Goal: Task Accomplishment & Management: Complete application form

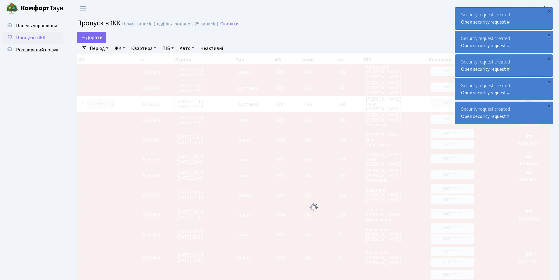
select select "25"
click at [94, 39] on span "Додати" at bounding box center [91, 37] width 21 height 7
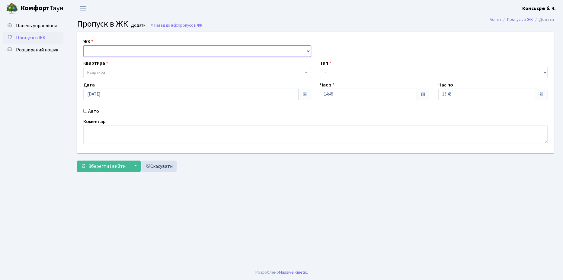
click at [102, 53] on select "- [STREET_ADDRESS]" at bounding box center [197, 50] width 228 height 11
select select "325"
click at [83, 45] on select "- [STREET_ADDRESS]" at bounding box center [197, 50] width 228 height 11
select select
click at [112, 68] on span "Квартира" at bounding box center [197, 72] width 228 height 11
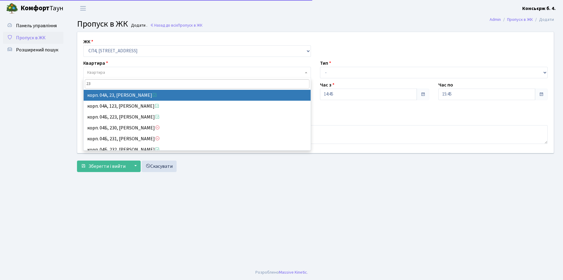
type input "23"
select select "21051"
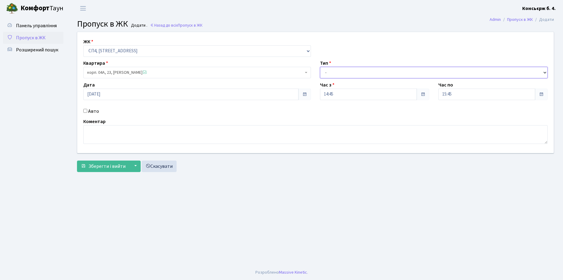
drag, startPoint x: 343, startPoint y: 67, endPoint x: 344, endPoint y: 79, distance: 11.6
click at [343, 67] on select "- Доставка Таксі Гості Сервіс" at bounding box center [434, 72] width 228 height 11
select select "1"
click at [320, 67] on select "- Доставка Таксі Гості Сервіс" at bounding box center [434, 72] width 228 height 11
click at [85, 108] on div "Авто" at bounding box center [197, 111] width 237 height 7
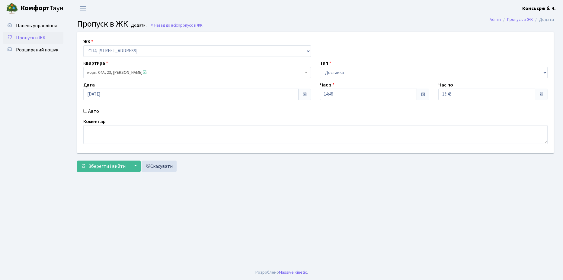
click at [87, 109] on input "Авто" at bounding box center [85, 111] width 4 height 4
checkbox input "true"
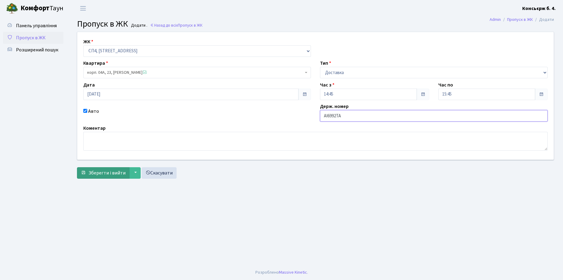
type input "AI6992TA"
click at [104, 173] on span "Зберегти і вийти" at bounding box center [106, 172] width 37 height 7
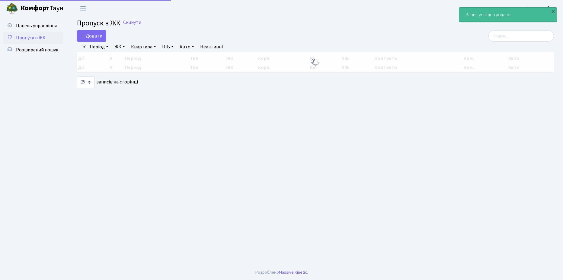
select select "25"
